Goal: Navigation & Orientation: Find specific page/section

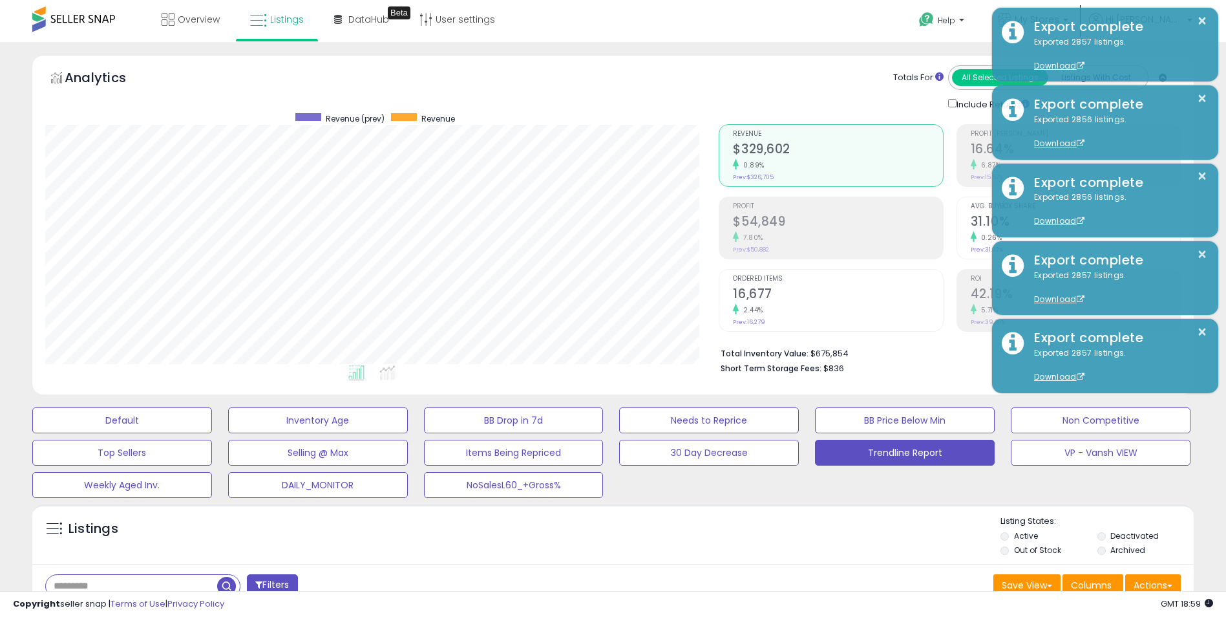
scroll to position [265, 674]
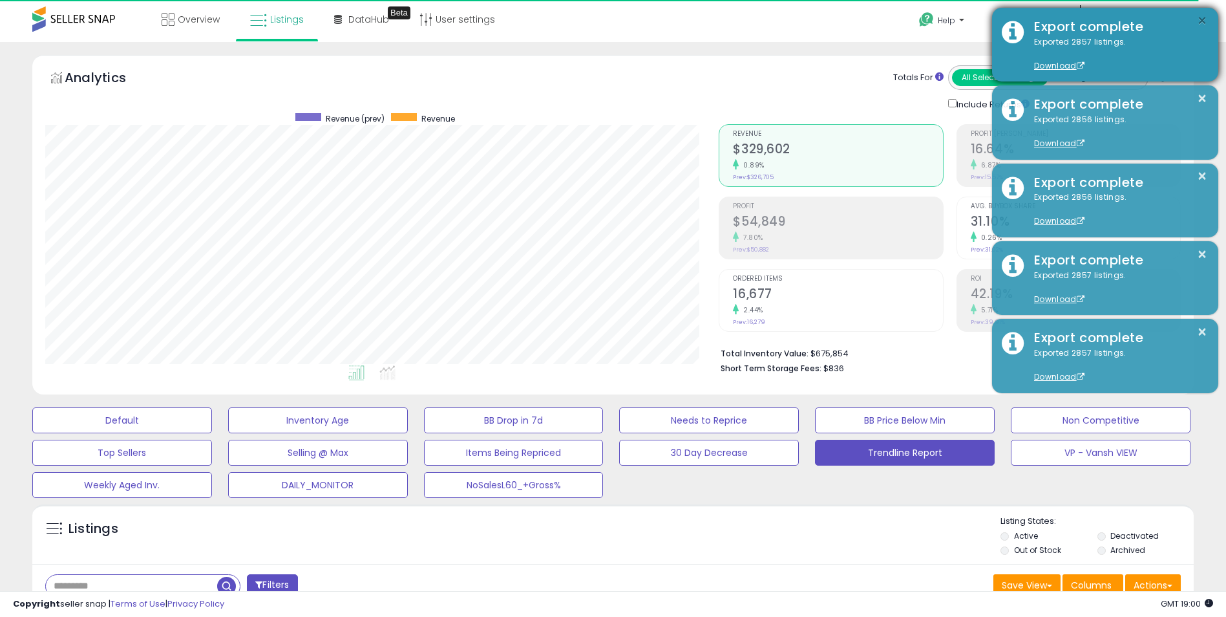
click at [1205, 21] on button "×" at bounding box center [1202, 21] width 10 height 16
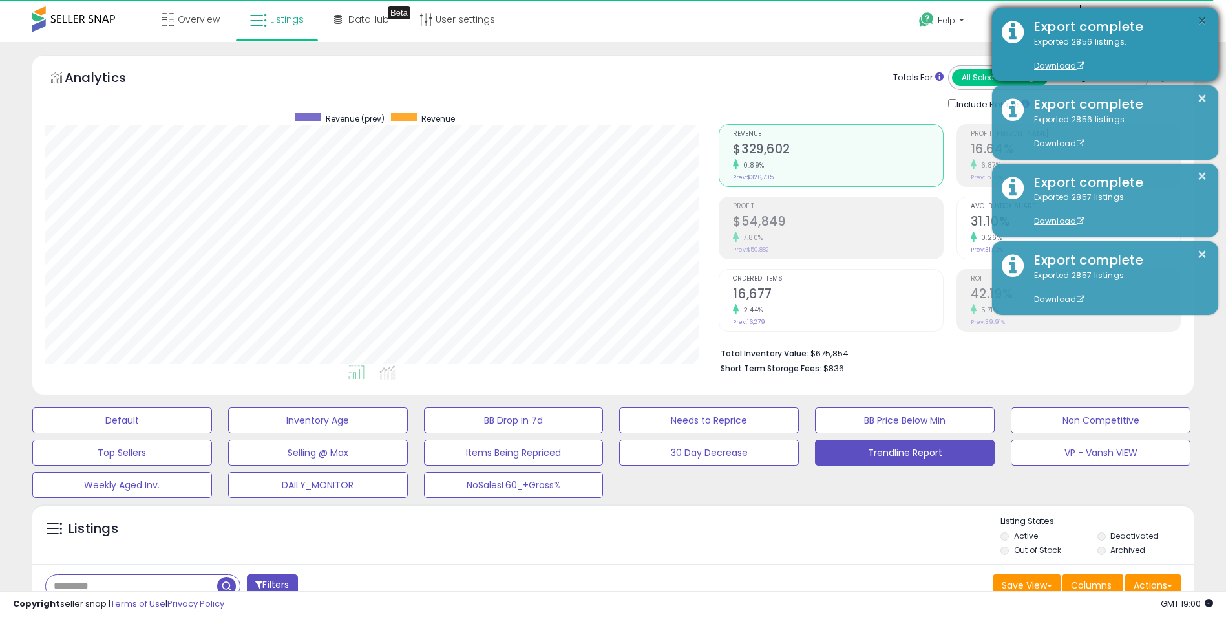
click at [1203, 19] on button "×" at bounding box center [1202, 21] width 10 height 16
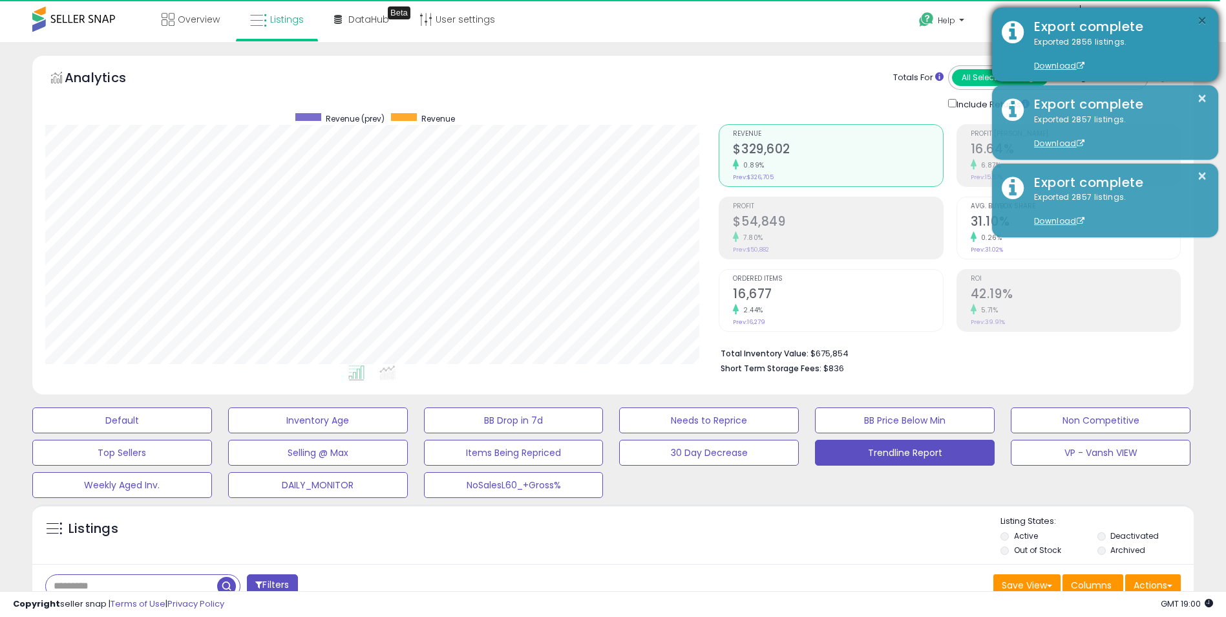
click at [1202, 21] on button "×" at bounding box center [1202, 21] width 10 height 16
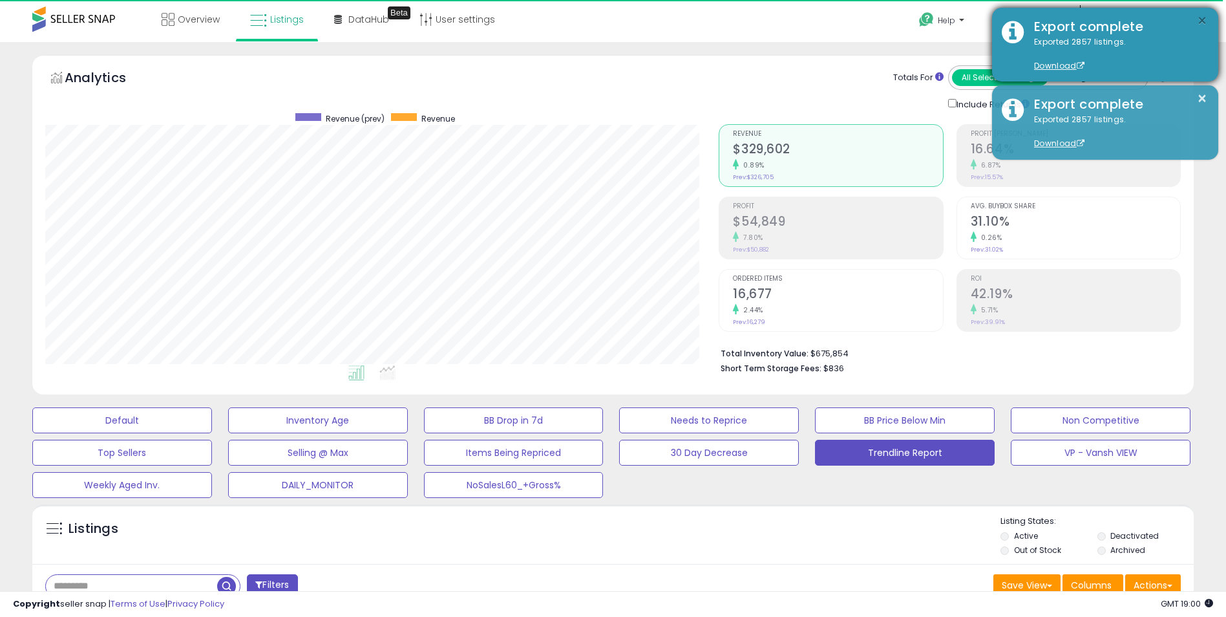
click at [1202, 21] on button "×" at bounding box center [1202, 21] width 10 height 16
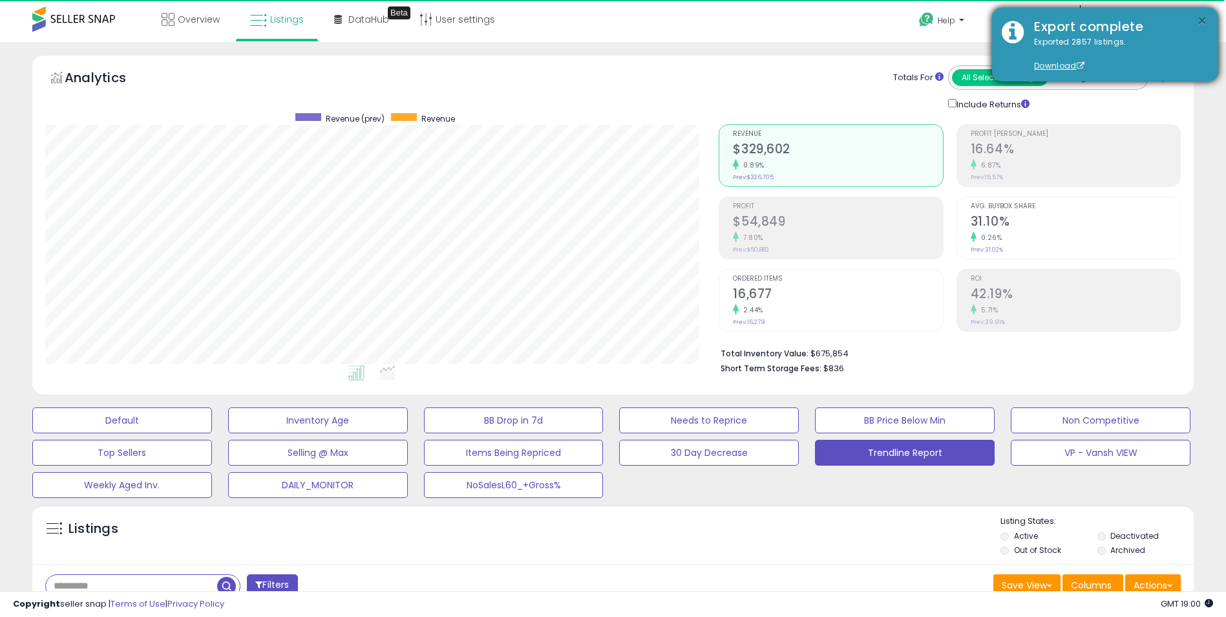
click at [1201, 23] on button "×" at bounding box center [1202, 21] width 10 height 16
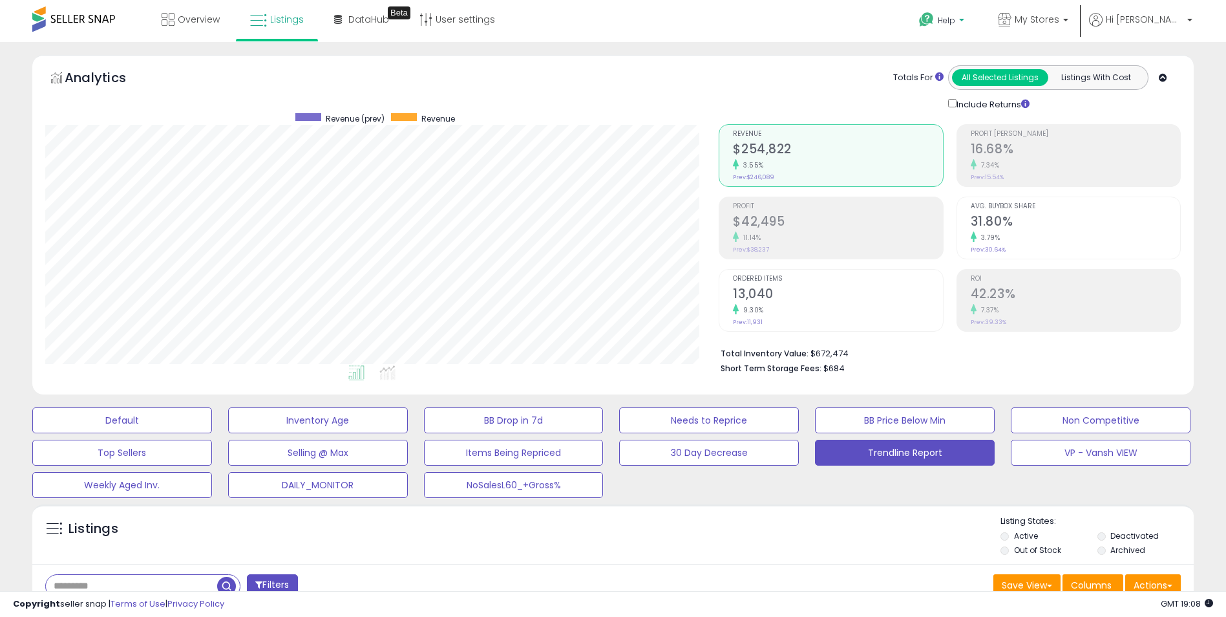
scroll to position [265, 674]
